Goal: Share content

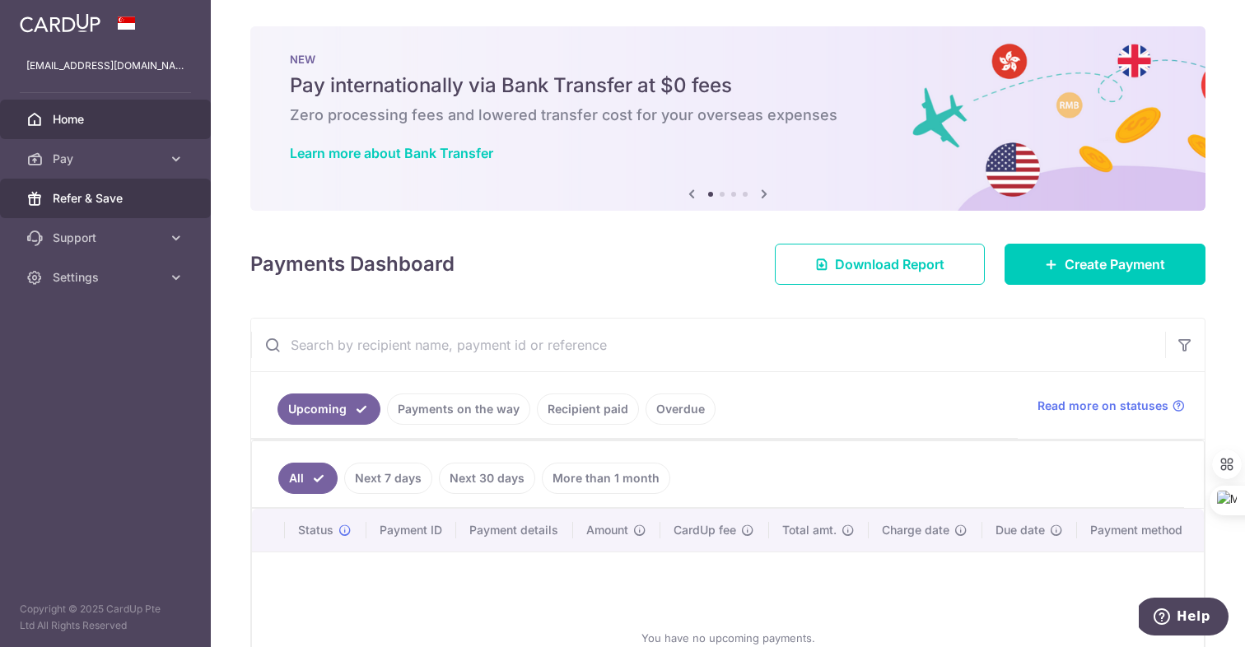
click at [102, 199] on span "Refer & Save" at bounding box center [107, 198] width 109 height 16
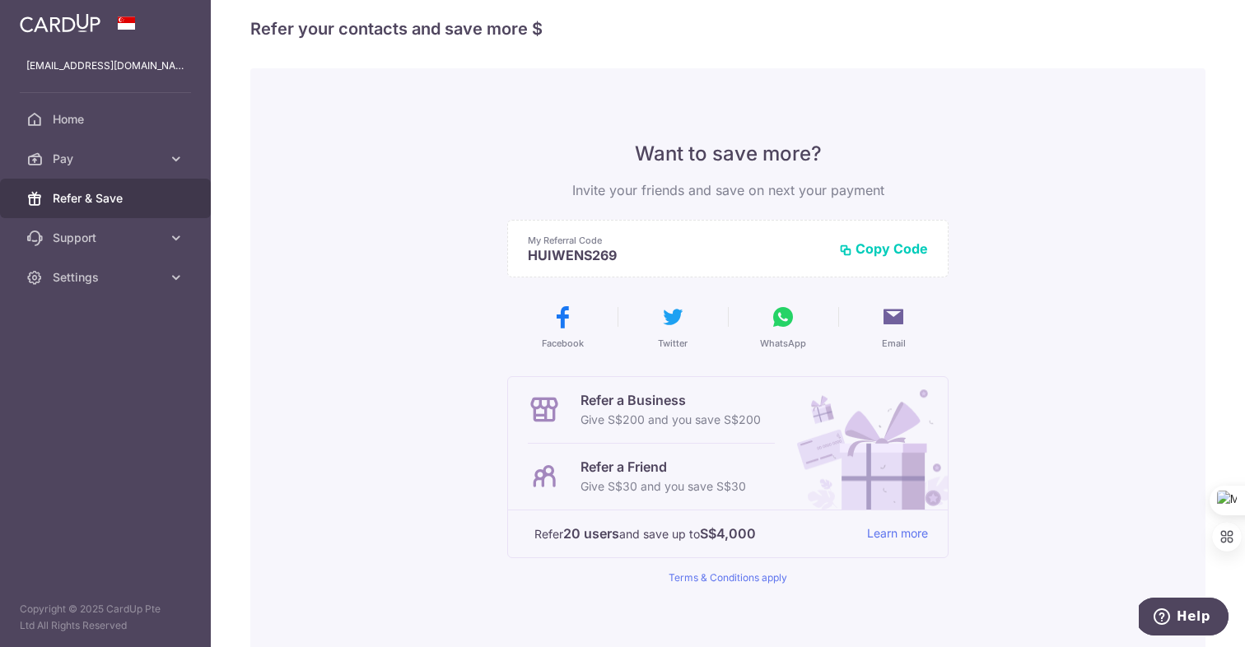
scroll to position [30, 0]
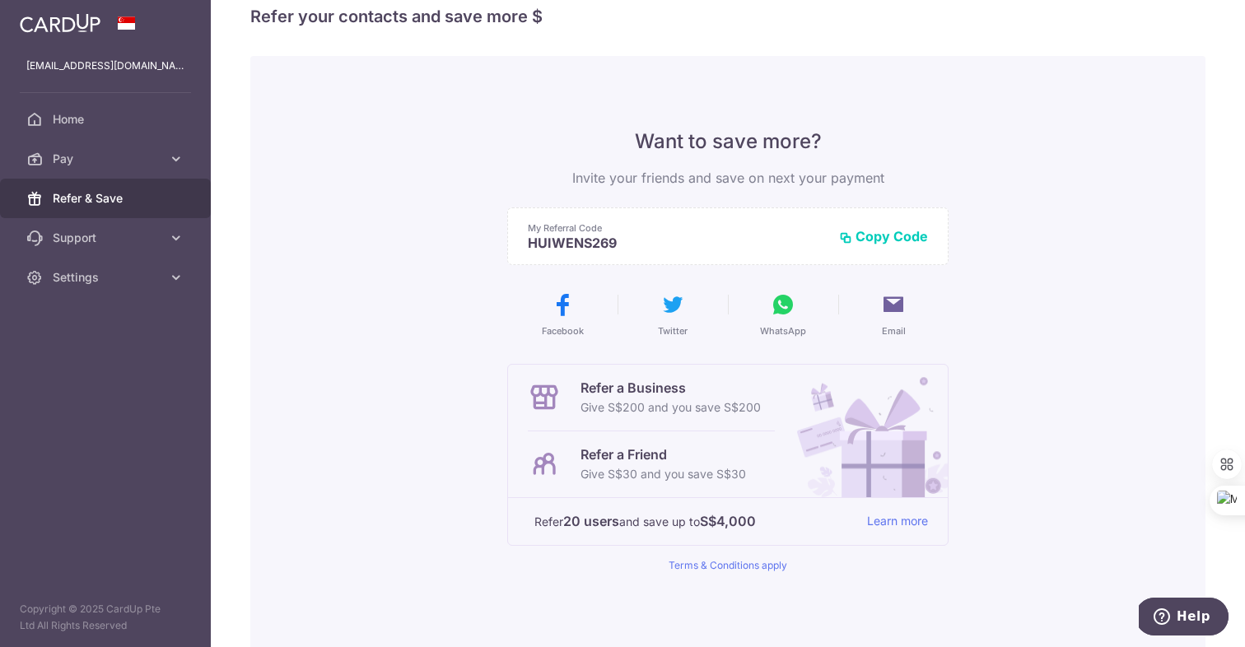
click at [888, 237] on button "Copy Code" at bounding box center [883, 236] width 89 height 16
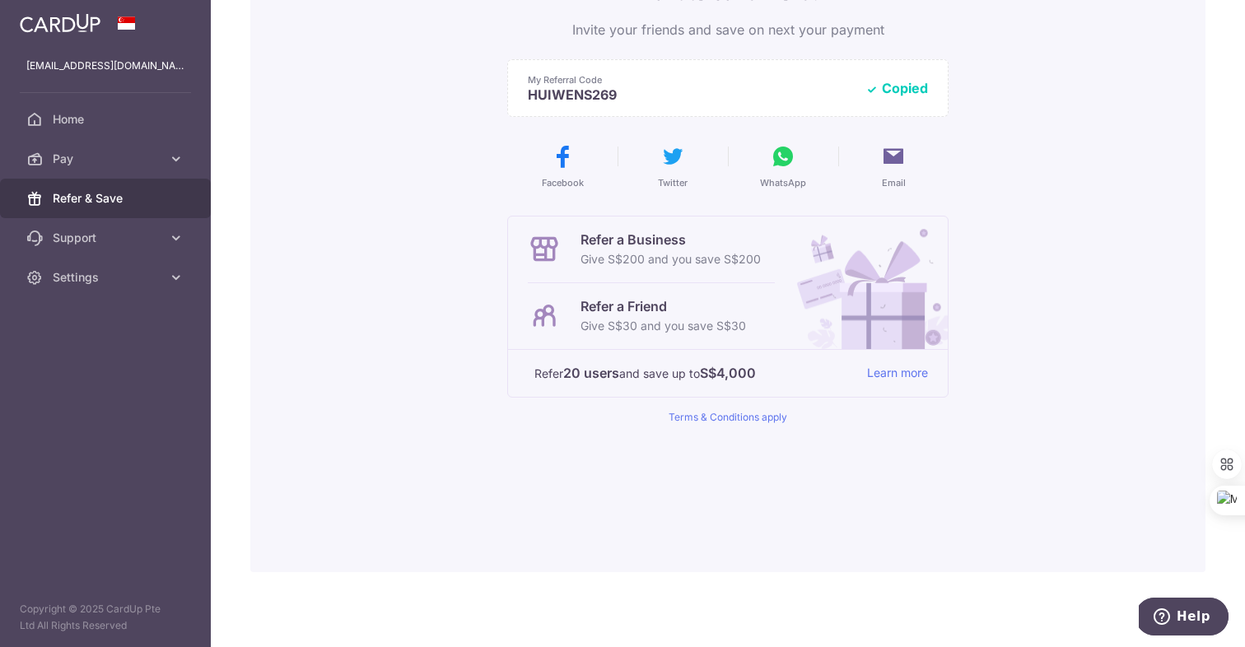
scroll to position [180, 0]
click at [757, 414] on link "Terms & Conditions apply" at bounding box center [728, 414] width 119 height 12
